Goal: Register for event/course

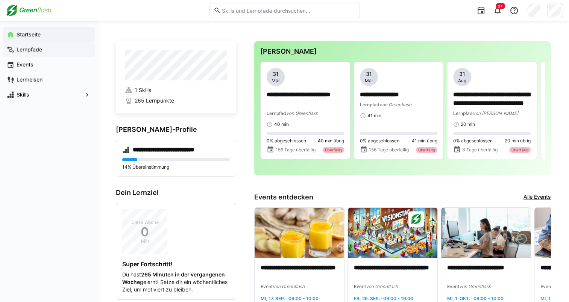
click at [0, 0] on app-navigation-label "Lernpfade" at bounding box center [0, 0] width 0 height 0
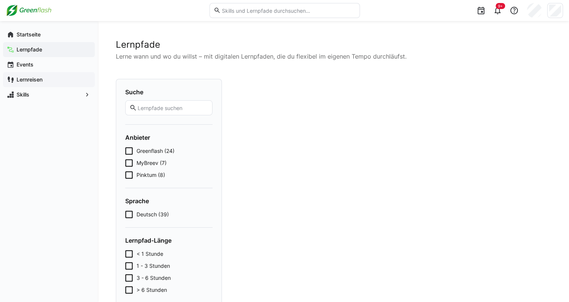
click at [0, 0] on app-navigation-label "Lernreisen" at bounding box center [0, 0] width 0 height 0
click at [0, 0] on app-navigation-label "Skills" at bounding box center [0, 0] width 0 height 0
drag, startPoint x: 97, startPoint y: 92, endPoint x: 84, endPoint y: 96, distance: 13.1
click at [84, 96] on div "Startseite Lernpfade Events Lernreisen Skills" at bounding box center [49, 64] width 98 height 87
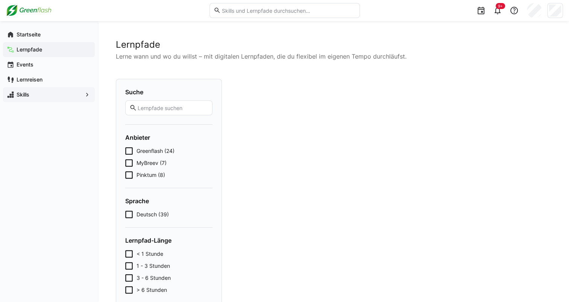
click at [84, 96] on eds-icon at bounding box center [88, 95] width 8 height 8
click at [0, 0] on app-navigation-label "Events" at bounding box center [0, 0] width 0 height 0
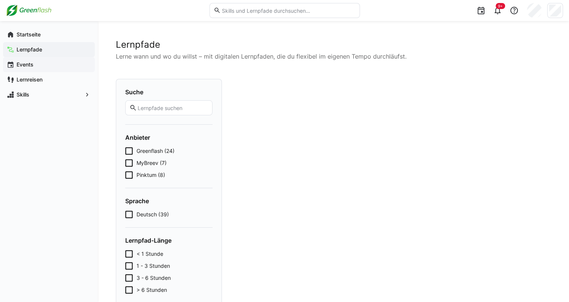
click at [0, 0] on app-navigation-label "Events" at bounding box center [0, 0] width 0 height 0
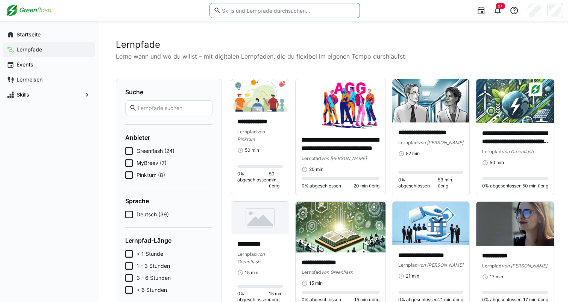
click at [233, 10] on input "text" at bounding box center [288, 10] width 135 height 7
type input "Leadership"
click at [0, 0] on app-navigation-label "Startseite" at bounding box center [0, 0] width 0 height 0
click at [30, 39] on div "Startseite" at bounding box center [49, 34] width 92 height 15
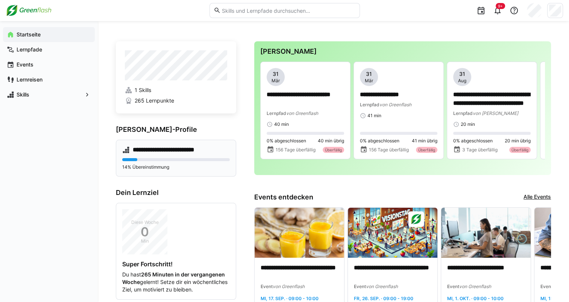
click at [149, 157] on div "**********" at bounding box center [176, 158] width 120 height 37
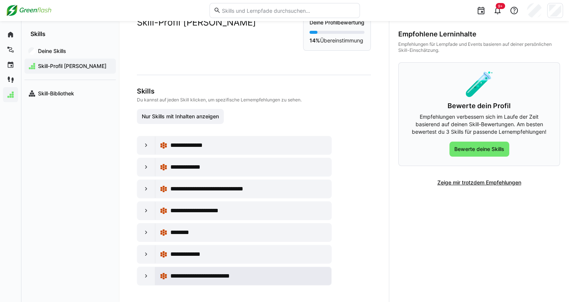
scroll to position [26, 0]
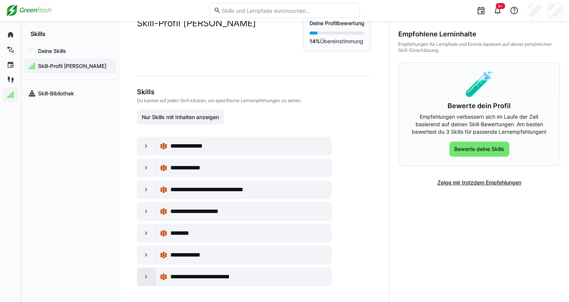
click at [143, 273] on eds-icon at bounding box center [147, 277] width 8 height 8
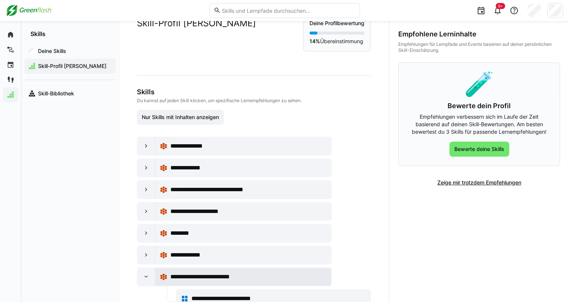
scroll to position [54, 0]
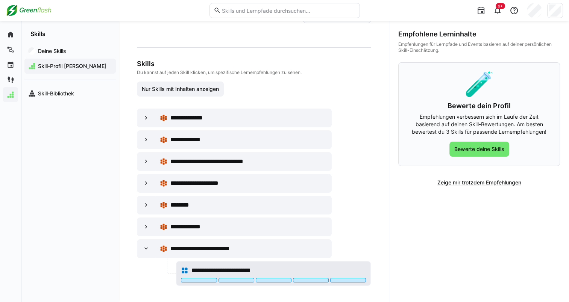
click at [216, 269] on span "**********" at bounding box center [230, 270] width 78 height 9
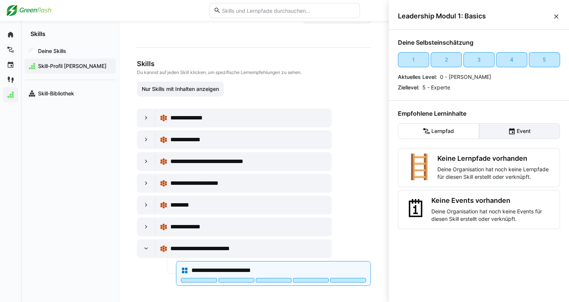
click at [508, 132] on eds-icon at bounding box center [512, 132] width 8 height 8
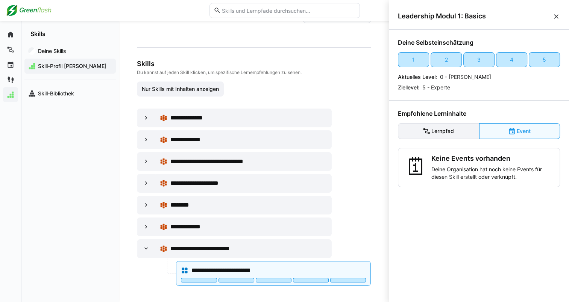
click at [462, 131] on eds-button-option "Lernpfad" at bounding box center [438, 131] width 81 height 16
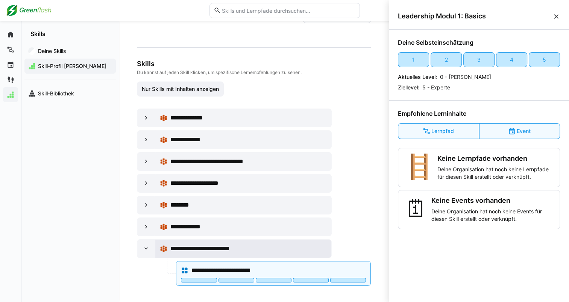
click at [205, 242] on div "**********" at bounding box center [243, 249] width 167 height 15
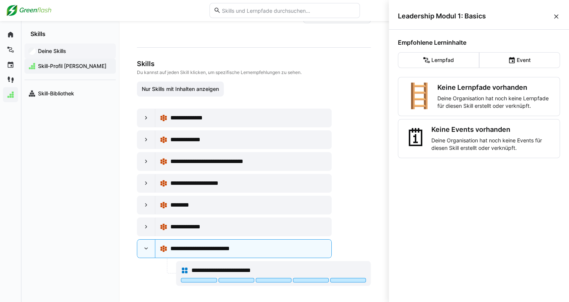
click at [0, 0] on app-navigation-label "Deine Skills" at bounding box center [0, 0] width 0 height 0
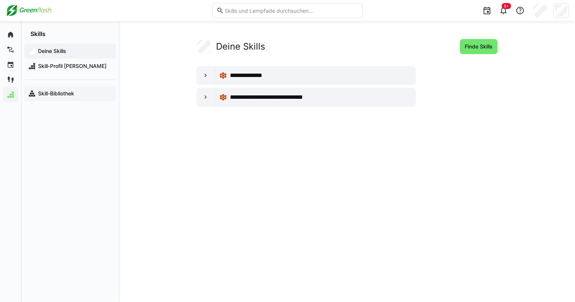
click at [0, 0] on app-navigation-label "Skill-Bibliothek" at bounding box center [0, 0] width 0 height 0
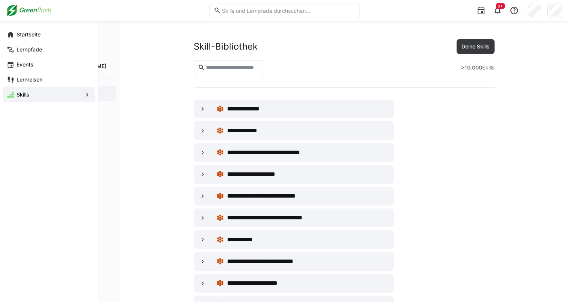
click at [2, 33] on div "Startseite Lernpfade Events Lernreisen Skills" at bounding box center [49, 64] width 98 height 87
click at [0, 0] on app-navigation-label "Startseite" at bounding box center [0, 0] width 0 height 0
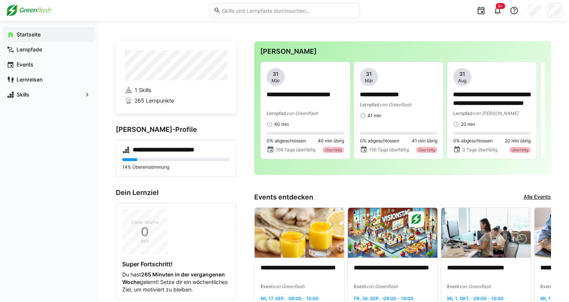
click at [261, 14] on input "text" at bounding box center [288, 10] width 135 height 7
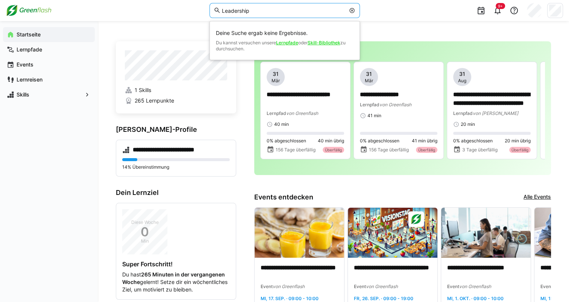
type input "Leadership"
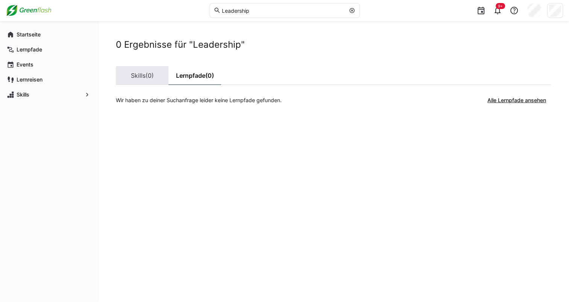
click at [149, 73] on span "(0)" at bounding box center [150, 76] width 8 height 6
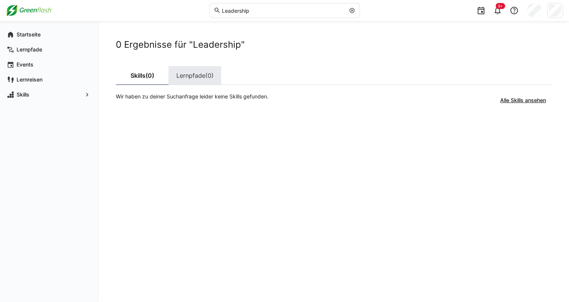
click at [195, 77] on link "Lernpfade (0)" at bounding box center [195, 75] width 53 height 19
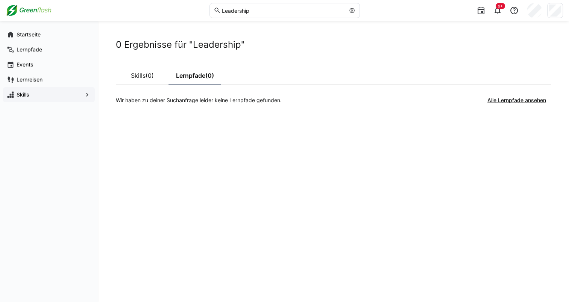
click at [38, 90] on div "Skills" at bounding box center [49, 94] width 92 height 15
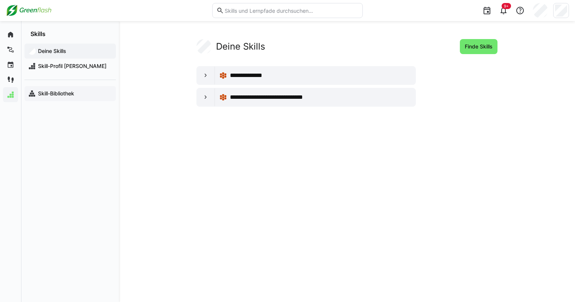
click at [59, 98] on div "Skill-Bibliothek" at bounding box center [69, 93] width 91 height 15
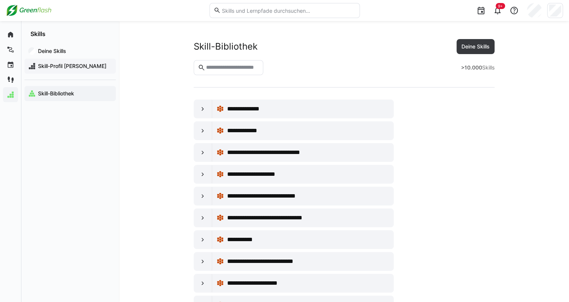
click at [59, 61] on div "Skill-Profil Finn Görrissen" at bounding box center [69, 66] width 91 height 15
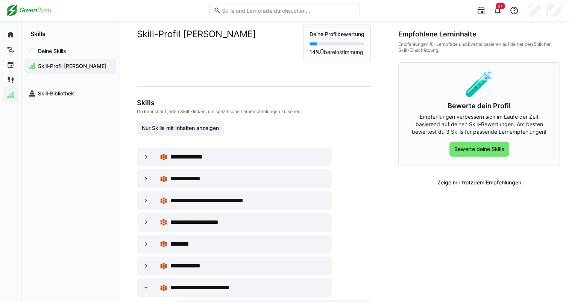
scroll to position [12, 0]
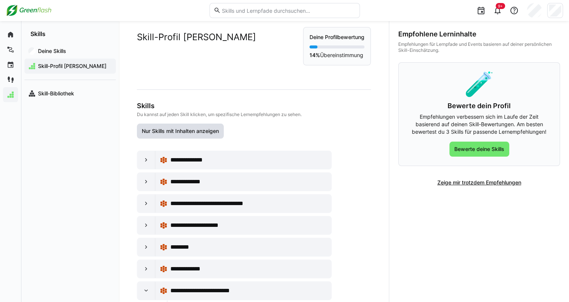
click at [200, 128] on span "Nur Skills mit Inhalten anzeigen" at bounding box center [180, 132] width 79 height 8
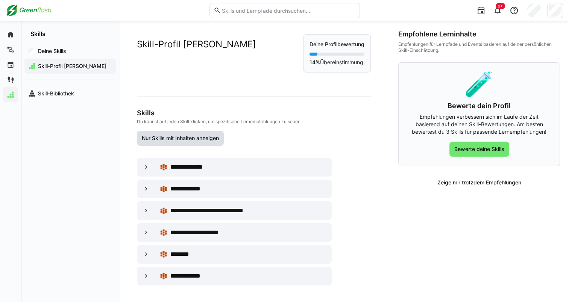
click at [185, 140] on span "Nur Skills mit Inhalten anzeigen" at bounding box center [180, 139] width 79 height 8
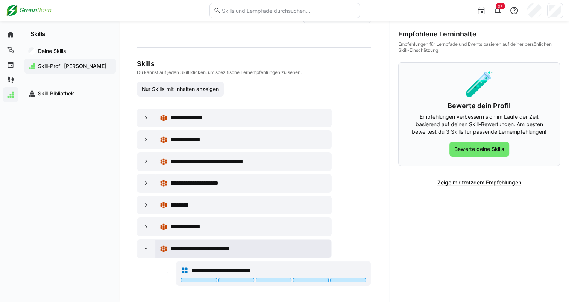
scroll to position [54, 0]
click at [183, 253] on div "**********" at bounding box center [243, 249] width 167 height 15
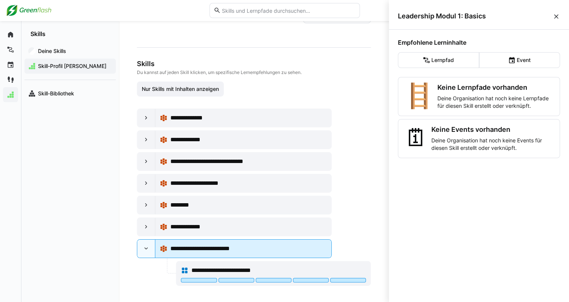
click at [188, 251] on span "**********" at bounding box center [209, 249] width 78 height 9
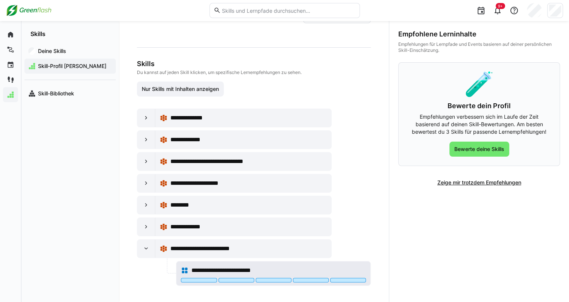
click at [197, 273] on span "**********" at bounding box center [230, 270] width 78 height 9
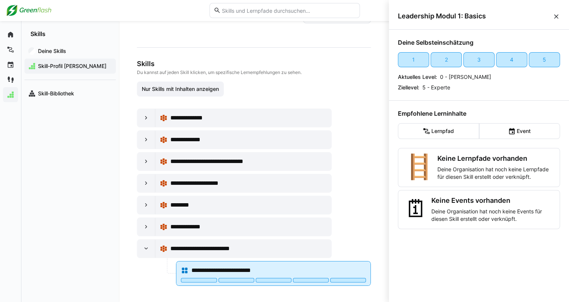
click at [197, 273] on span "**********" at bounding box center [230, 270] width 78 height 9
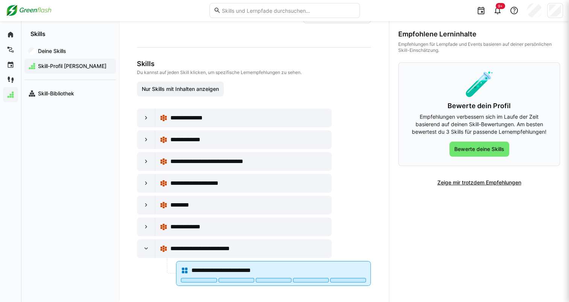
click at [197, 273] on span "**********" at bounding box center [230, 270] width 78 height 9
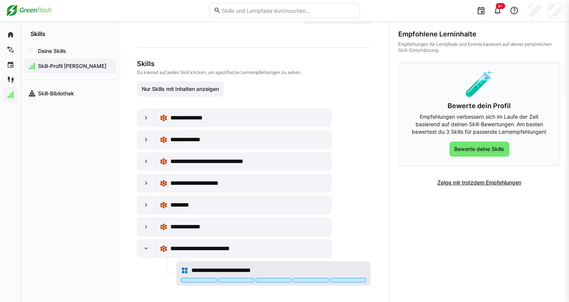
click at [197, 273] on span "**********" at bounding box center [230, 270] width 78 height 9
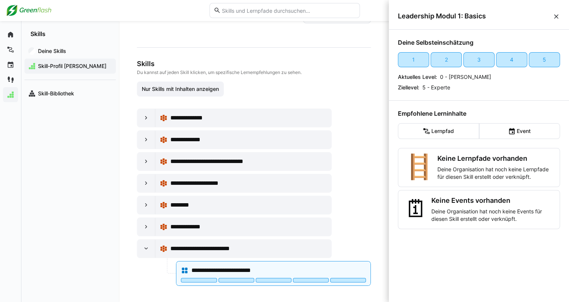
click at [555, 18] on eds-icon at bounding box center [557, 17] width 8 height 8
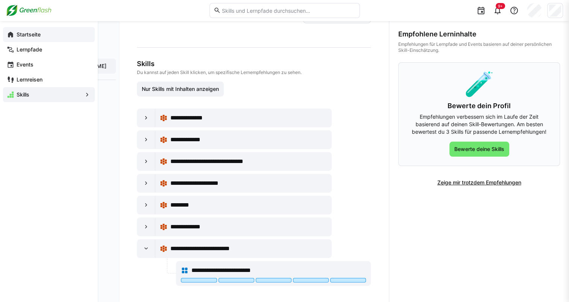
click at [7, 32] on eds-icon at bounding box center [11, 35] width 8 height 8
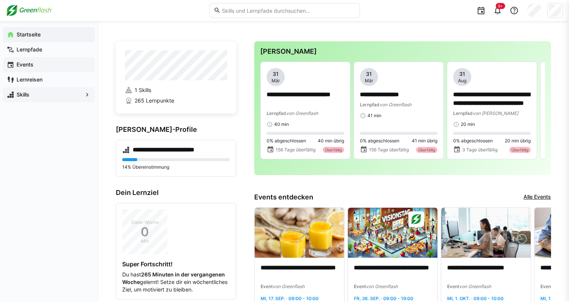
click at [46, 71] on div "Events" at bounding box center [49, 64] width 92 height 15
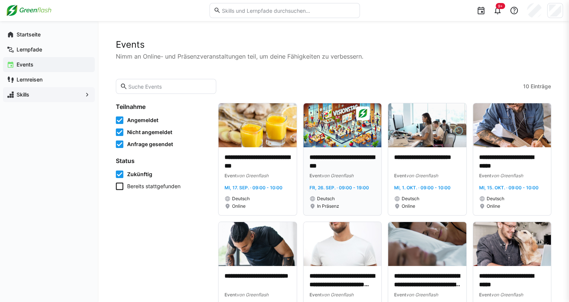
click at [339, 166] on p "**********" at bounding box center [343, 161] width 66 height 17
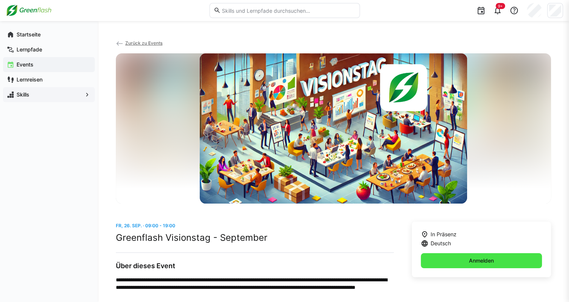
click at [460, 262] on span "Anmelden" at bounding box center [481, 261] width 121 height 15
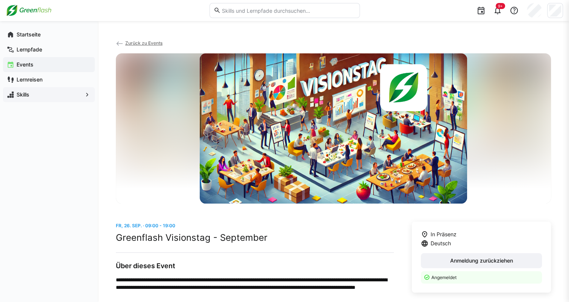
click at [41, 65] on span "Events" at bounding box center [53, 65] width 76 height 8
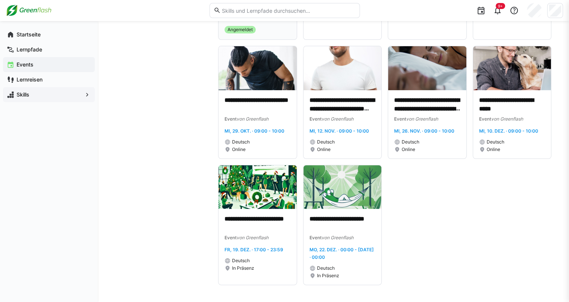
scroll to position [189, 0]
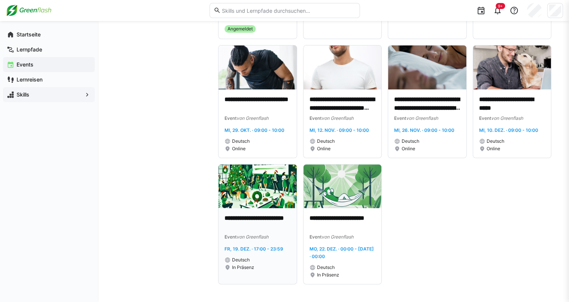
click at [266, 199] on img at bounding box center [258, 187] width 78 height 44
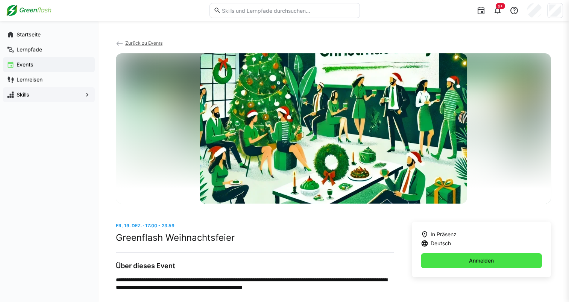
click at [471, 259] on span "Anmelden" at bounding box center [481, 261] width 27 height 8
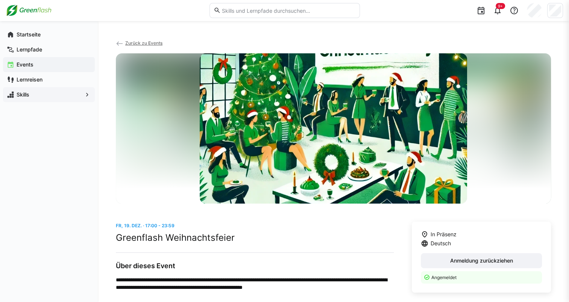
click at [121, 43] on eds-icon at bounding box center [120, 44] width 8 height 8
